Goal: Register for event/course

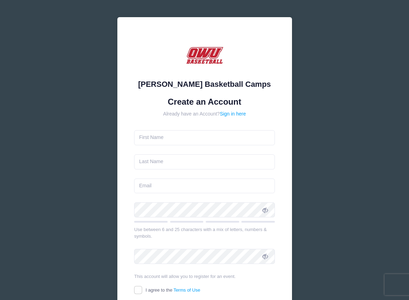
click at [192, 145] on form "Create an Account Already have an Account? Sign in here Use between 6 and 25 ch…" at bounding box center [204, 208] width 141 height 222
click at [196, 137] on input "text" at bounding box center [204, 137] width 141 height 15
type input "j"
type input "Jaimee"
click at [171, 158] on input "text" at bounding box center [204, 161] width 141 height 15
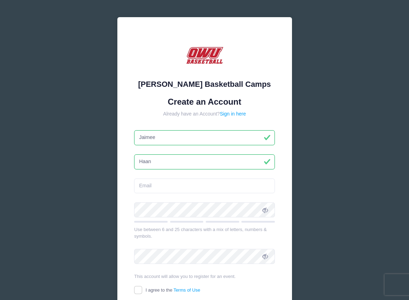
type input "Haan"
click at [149, 192] on input "email" at bounding box center [204, 185] width 141 height 15
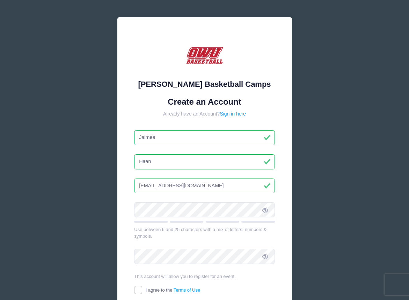
type input "[EMAIL_ADDRESS][DOMAIN_NAME]"
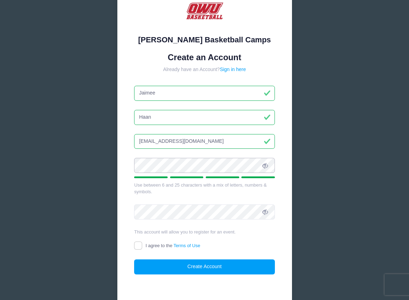
scroll to position [47, 0]
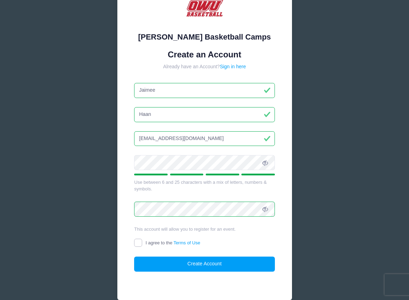
click at [138, 243] on input "I agree to the Terms of Use" at bounding box center [138, 242] width 8 height 8
checkbox input "true"
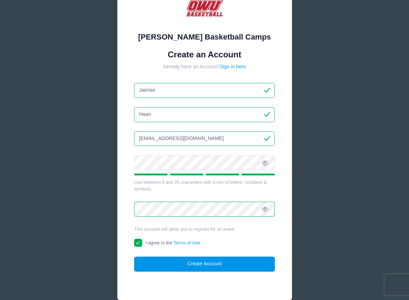
click at [199, 261] on button "Create Account" at bounding box center [204, 263] width 141 height 15
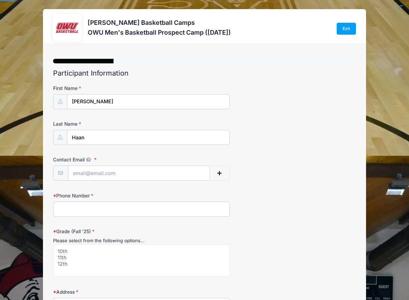
select select
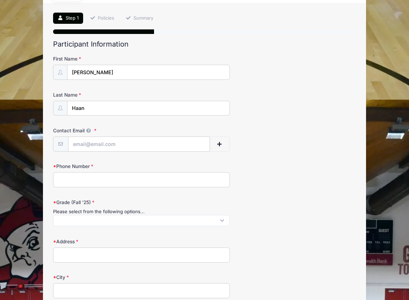
scroll to position [49, 0]
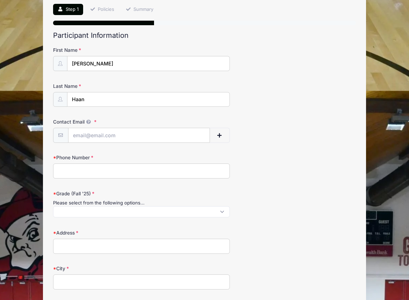
click at [105, 169] on input "Phone Number" at bounding box center [141, 170] width 177 height 15
type input "3172207536"
click at [144, 208] on span at bounding box center [141, 211] width 177 height 11
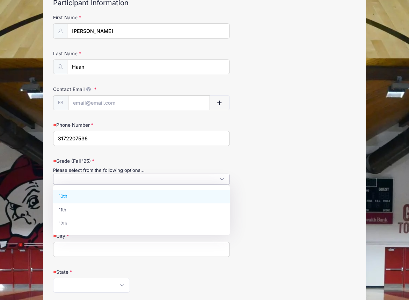
scroll to position [86, 0]
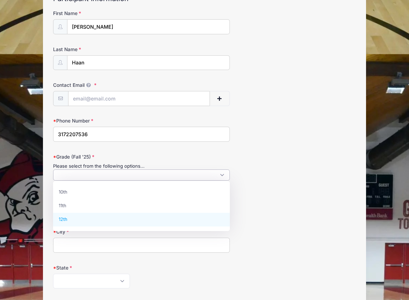
select select "12th"
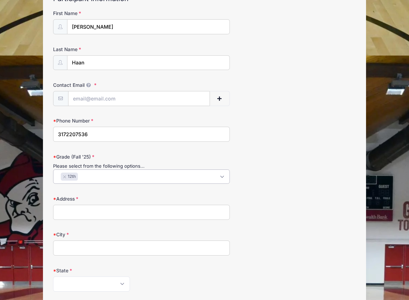
click at [280, 203] on div "Address" at bounding box center [204, 207] width 303 height 24
click at [138, 210] on input "Address" at bounding box center [141, 212] width 177 height 15
type input "8762 [PERSON_NAME]"
click at [67, 246] on input "City" at bounding box center [141, 247] width 177 height 15
type input "[GEOGRAPHIC_DATA]"
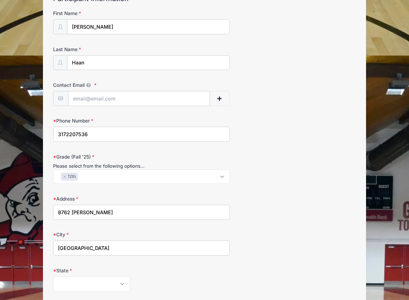
click at [75, 270] on label "State" at bounding box center [103, 270] width 101 height 7
click at [75, 276] on select "Alabama Alaska American Samoa Arizona Arkansas Armed Forces Africa Armed Forces…" at bounding box center [91, 283] width 77 height 15
click at [76, 277] on select "Alabama Alaska American Samoa Arizona Arkansas Armed Forces Africa Armed Forces…" at bounding box center [91, 283] width 77 height 15
select select "IN"
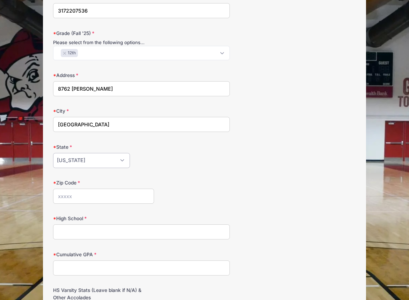
scroll to position [210, 0]
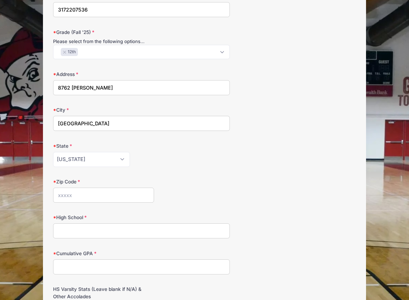
click at [104, 199] on input "Zip Code" at bounding box center [103, 194] width 101 height 15
type input "46077"
click at [195, 172] on form "First Name Owen Last Name Haan Contact Email Contact Email # NN 3172207536" at bounding box center [204, 207] width 303 height 644
click at [170, 238] on input "High School" at bounding box center [141, 230] width 177 height 15
type input "Z"
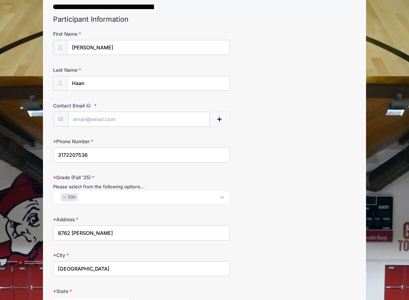
scroll to position [67, 0]
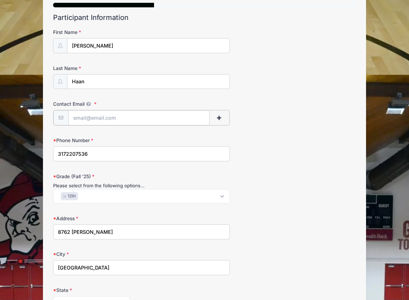
click at [148, 112] on input "Contact Email" at bounding box center [139, 117] width 141 height 15
type input "[EMAIL_ADDRESS][DOMAIN_NAME]"
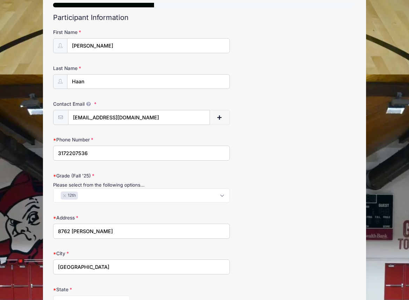
click at [336, 114] on div "Contact Email owenhaan25@icloud.com" at bounding box center [204, 112] width 303 height 24
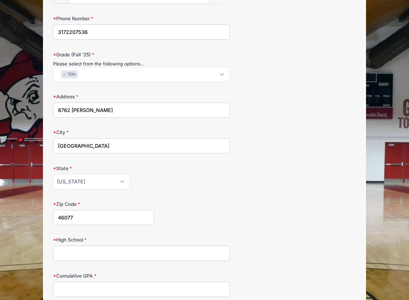
scroll to position [189, 0]
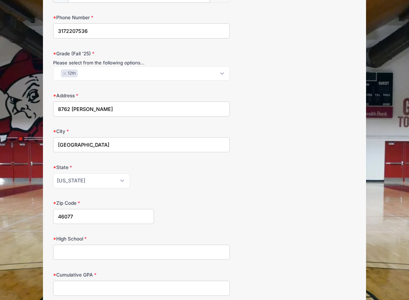
drag, startPoint x: 108, startPoint y: 34, endPoint x: 17, endPoint y: 33, distance: 90.5
click at [17, 33] on div "David Vogel Basketball Camps OWU Men's Basketball Prospect Camp (September 28, …" at bounding box center [204, 213] width 388 height 804
paste input "3174486893"
type input "3174486893"
click at [243, 89] on form "First Name Owen Last Name Haan Contact Email owenhaan25@icloud.com Contact Emai…" at bounding box center [204, 229] width 303 height 644
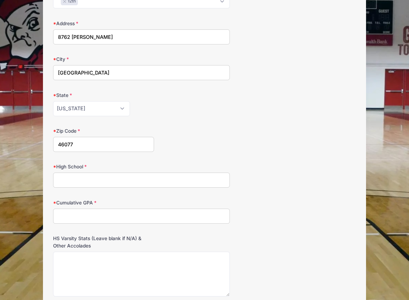
scroll to position [271, 0]
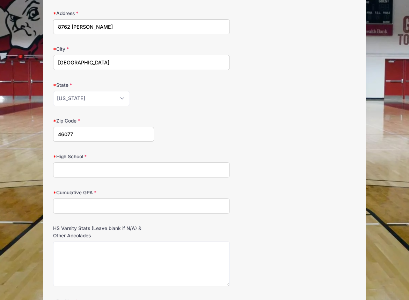
click at [134, 166] on input "High School" at bounding box center [141, 169] width 177 height 15
type input "[GEOGRAPHIC_DATA]"
click at [120, 203] on input "Cumulative GPA" at bounding box center [141, 205] width 177 height 15
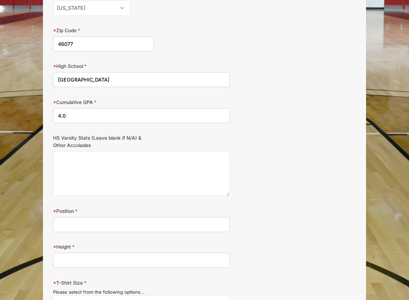
scroll to position [376, 0]
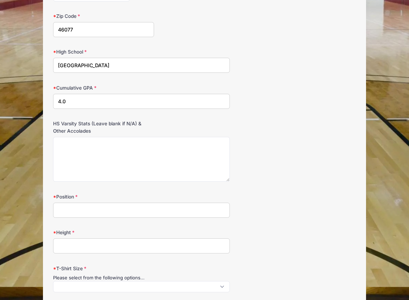
type input "4.0"
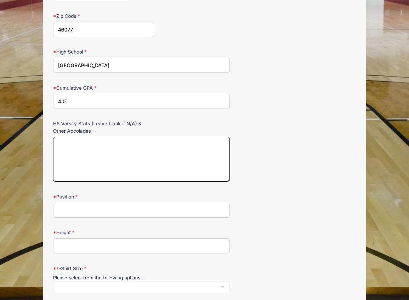
click at [154, 155] on textarea "HS Varsity Stats (Leave blank if N/A) & Other Accolades" at bounding box center [141, 159] width 177 height 45
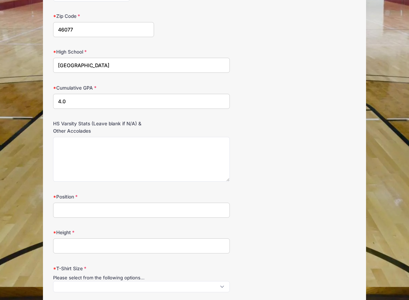
click at [268, 120] on div "HS Varsity Stats (Leave blank if N/A) & Other Accolades" at bounding box center [204, 151] width 303 height 62
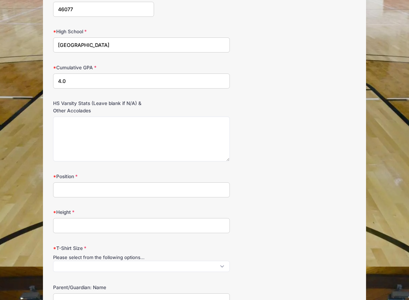
scroll to position [397, 0]
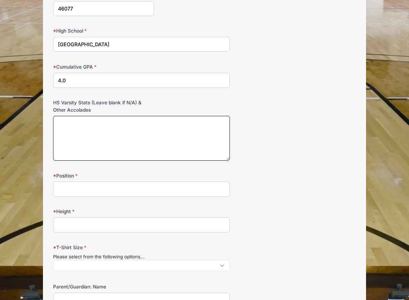
click at [186, 136] on textarea "HS Varsity Stats (Leave blank if N/A) & Other Accolades" at bounding box center [141, 138] width 177 height 45
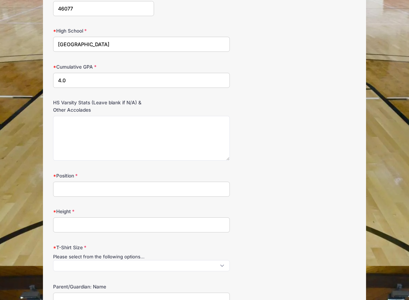
click at [123, 186] on input "Position" at bounding box center [141, 188] width 177 height 15
type input "PG"
click at [117, 226] on input "Height" at bounding box center [141, 224] width 177 height 15
type input "5'10""
click at [96, 259] on div "Please select from the following options..." at bounding box center [141, 256] width 177 height 7
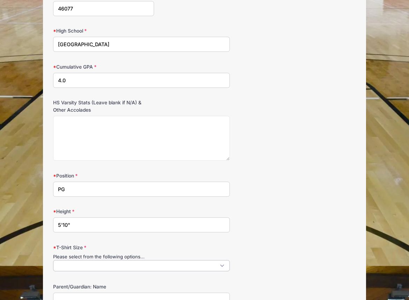
click at [96, 269] on span at bounding box center [141, 265] width 177 height 11
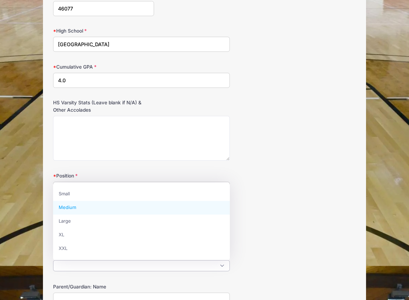
scroll to position [6, 0]
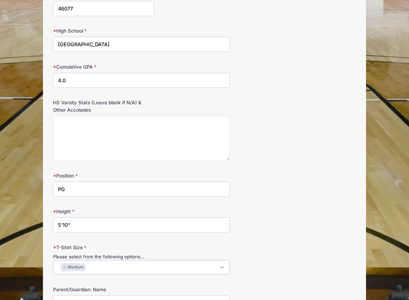
click at [81, 260] on span "× Medium" at bounding box center [141, 267] width 177 height 14
click at [66, 266] on button "×" at bounding box center [65, 267] width 4 height 3
select select "Large"
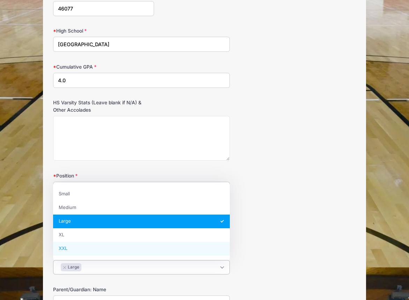
click at [292, 224] on div "Height 5'10"" at bounding box center [204, 220] width 303 height 24
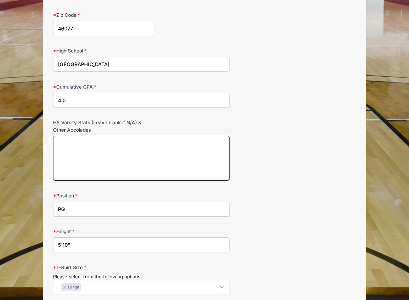
click at [150, 173] on textarea "HS Varsity Stats (Leave blank if N/A) & Other Accolades" at bounding box center [141, 158] width 177 height 45
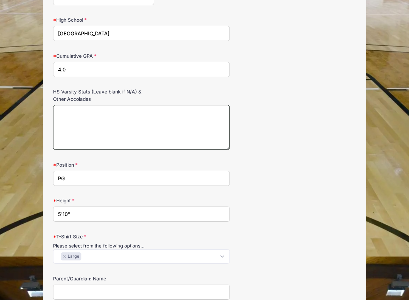
scroll to position [411, 0]
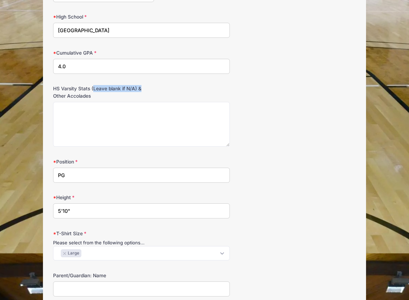
drag, startPoint x: 93, startPoint y: 87, endPoint x: 152, endPoint y: 86, distance: 59.4
click at [153, 87] on label "HS Varsity Stats (Leave blank if N/A) & Other Accolades" at bounding box center [103, 92] width 101 height 14
click at [165, 88] on div "HS Varsity Stats (Leave blank if N/A) & Other Accolades" at bounding box center [204, 116] width 303 height 62
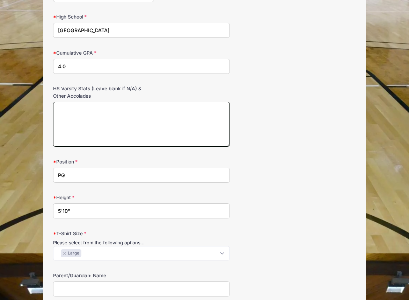
click at [110, 134] on textarea "HS Varsity Stats (Leave blank if N/A) & Other Accolades" at bounding box center [141, 124] width 177 height 45
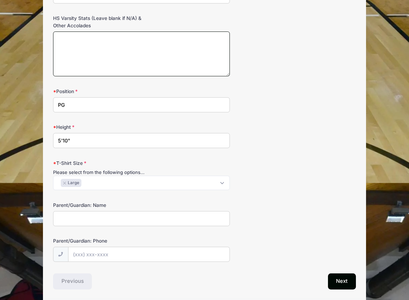
scroll to position [493, 0]
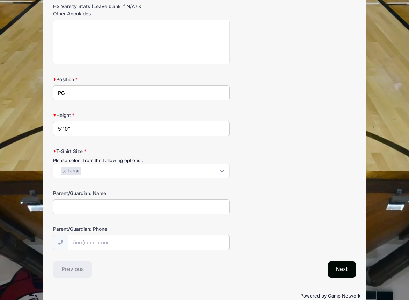
click at [89, 208] on input "Parent/Guardian: Name" at bounding box center [141, 206] width 177 height 15
type input "[PERSON_NAME]"
click at [68, 130] on input "5'10"" at bounding box center [141, 128] width 177 height 15
type input "5'11""
click at [102, 209] on input "[PERSON_NAME]" at bounding box center [141, 206] width 177 height 15
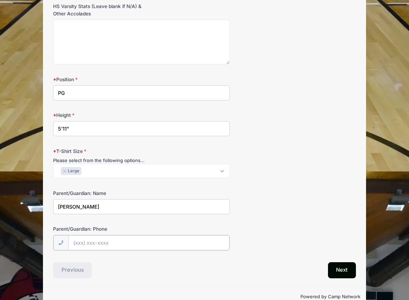
click at [101, 241] on input "Parent/Guardian: Phone" at bounding box center [149, 242] width 161 height 15
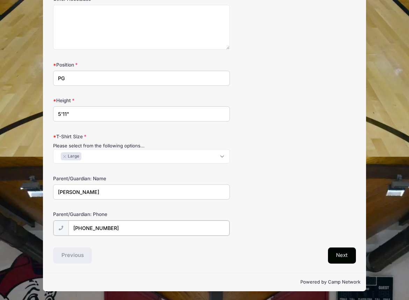
type input "[PHONE_NUMBER]"
click at [341, 256] on button "Next" at bounding box center [342, 255] width 28 height 16
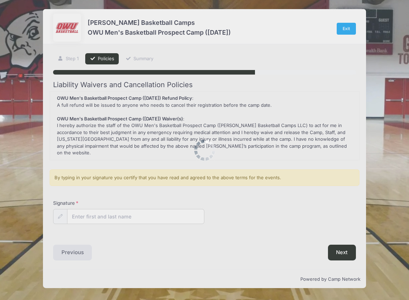
scroll to position [0, 0]
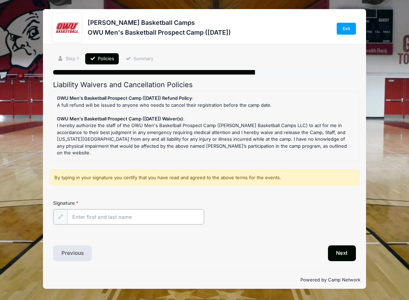
click at [129, 209] on input "Signature" at bounding box center [135, 216] width 137 height 15
type input "[PERSON_NAME]"
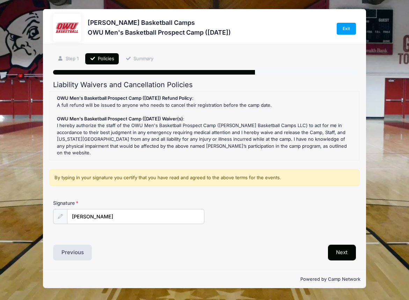
click at [343, 245] on button "Next" at bounding box center [342, 252] width 28 height 16
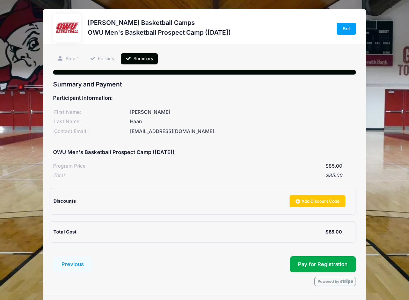
scroll to position [22, 0]
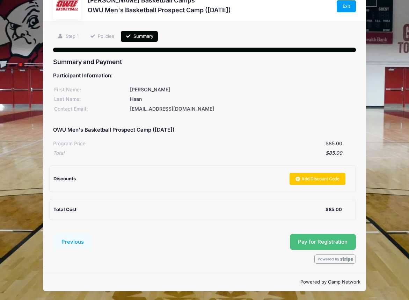
click at [330, 244] on span "Pay for Registration" at bounding box center [323, 241] width 50 height 6
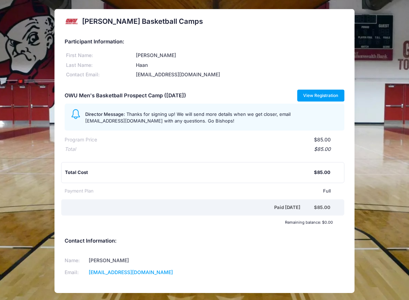
click at [314, 91] on link "View Registration" at bounding box center [321, 95] width 47 height 12
